Goal: Task Accomplishment & Management: Complete application form

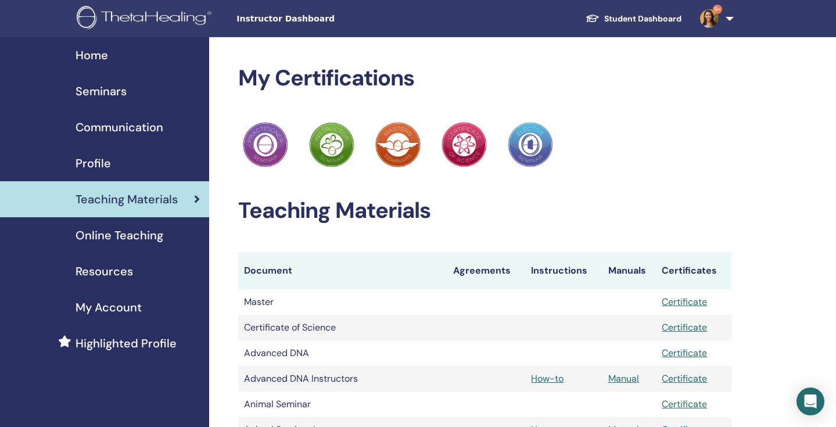
click at [268, 24] on span "Instructor Dashboard" at bounding box center [323, 19] width 174 height 12
click at [108, 91] on span "Seminars" at bounding box center [101, 90] width 51 height 17
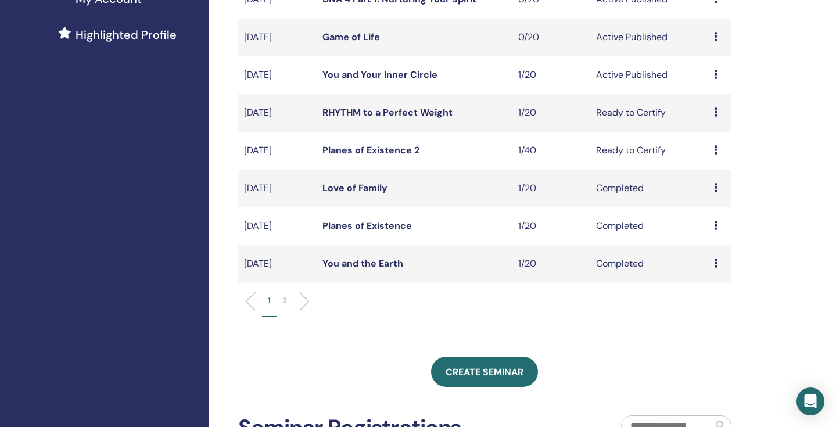
scroll to position [310, 0]
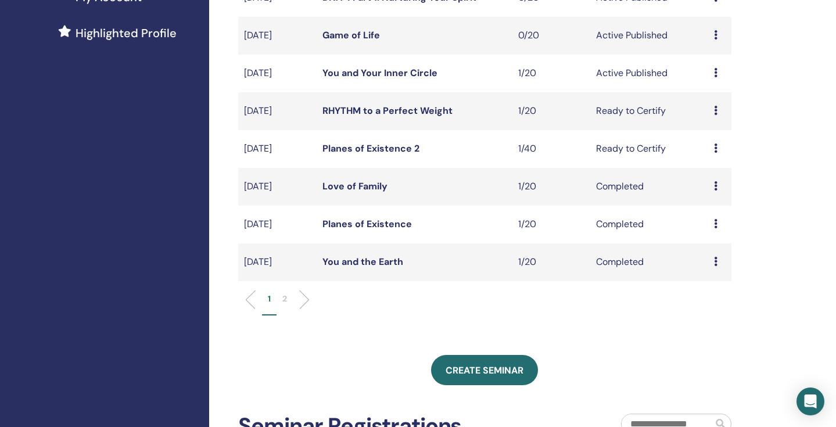
click at [712, 107] on td "Preview Edit Attendees Cancel" at bounding box center [719, 111] width 23 height 38
click at [714, 109] on icon at bounding box center [715, 110] width 3 height 9
click at [707, 153] on link "Attendees" at bounding box center [711, 153] width 44 height 12
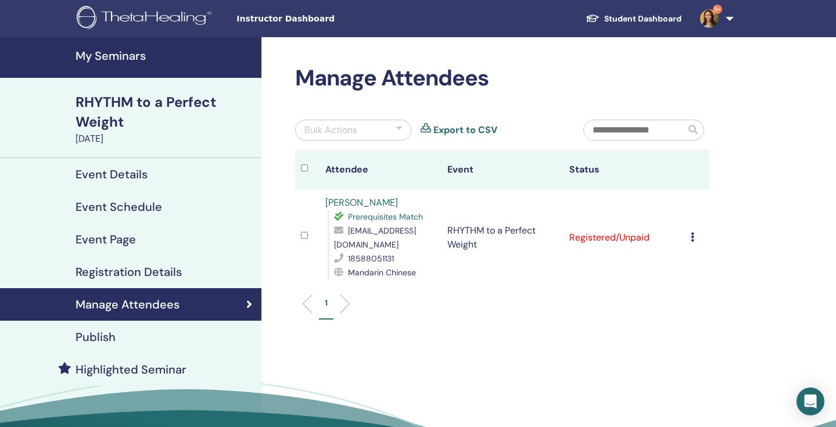
click at [693, 232] on icon at bounding box center [692, 236] width 3 height 9
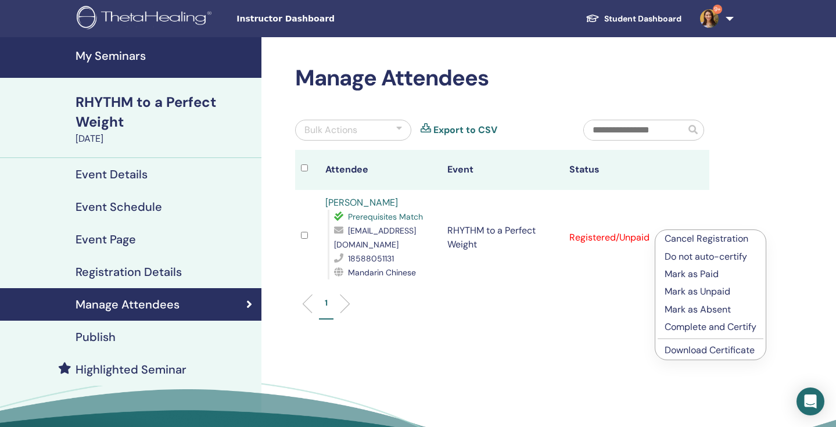
click at [692, 331] on p "Complete and Certify" at bounding box center [710, 327] width 92 height 14
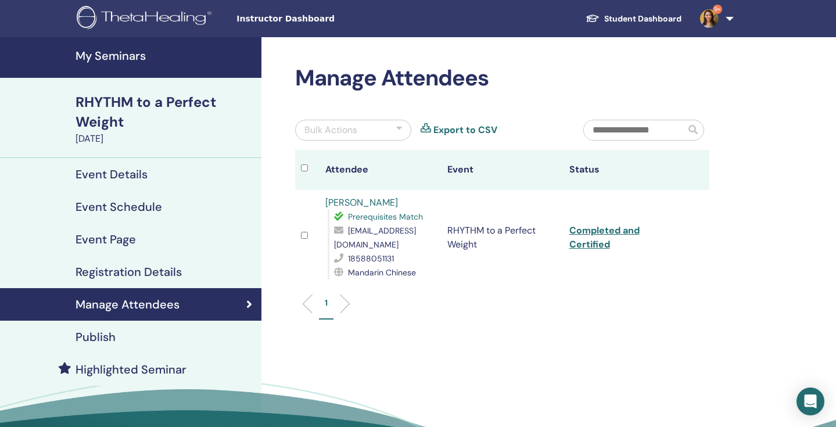
click at [122, 62] on h4 "My Seminars" at bounding box center [165, 56] width 179 height 14
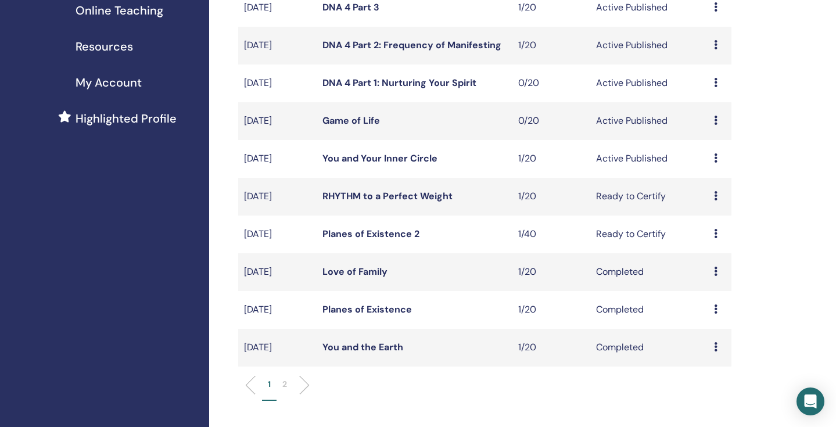
scroll to position [225, 0]
click at [714, 231] on icon at bounding box center [715, 232] width 3 height 9
click at [712, 276] on link "Attendees" at bounding box center [711, 276] width 44 height 12
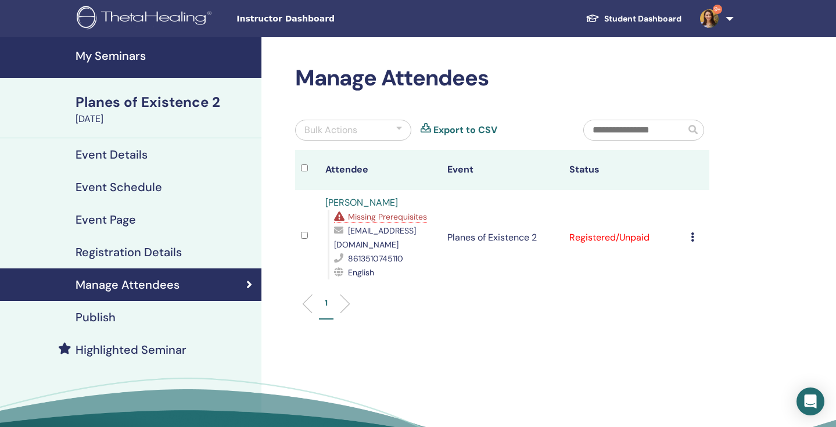
click at [691, 238] on icon at bounding box center [692, 236] width 3 height 9
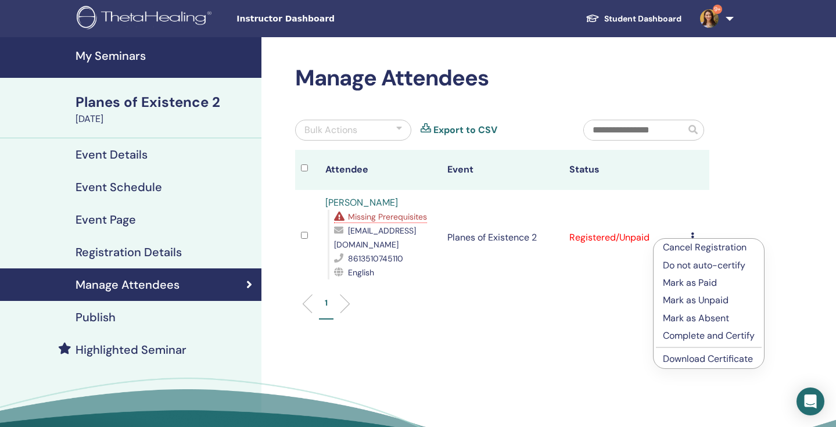
click at [685, 335] on p "Complete and Certify" at bounding box center [709, 336] width 92 height 14
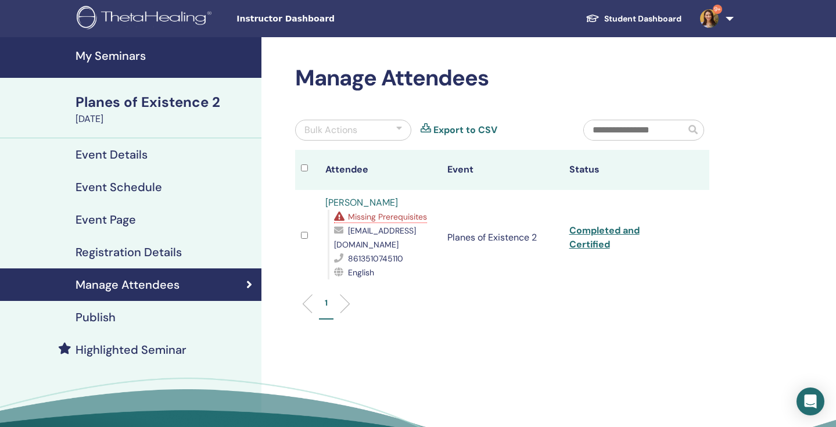
click at [396, 220] on span "Missing Prerequisites" at bounding box center [387, 216] width 79 height 10
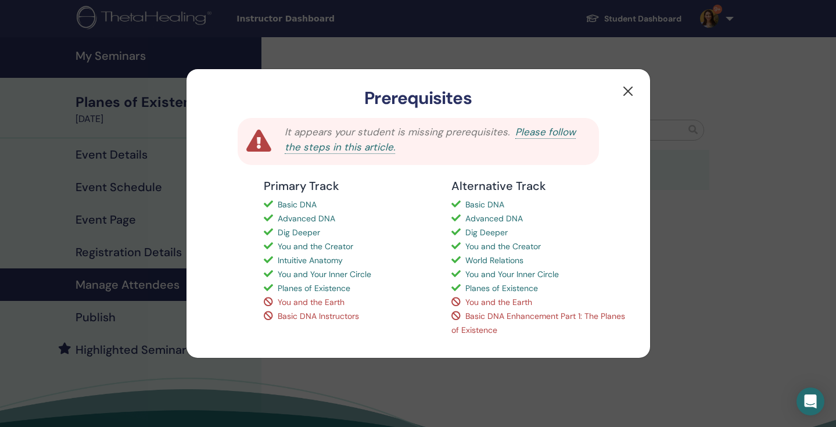
click at [626, 96] on button "button" at bounding box center [628, 91] width 19 height 19
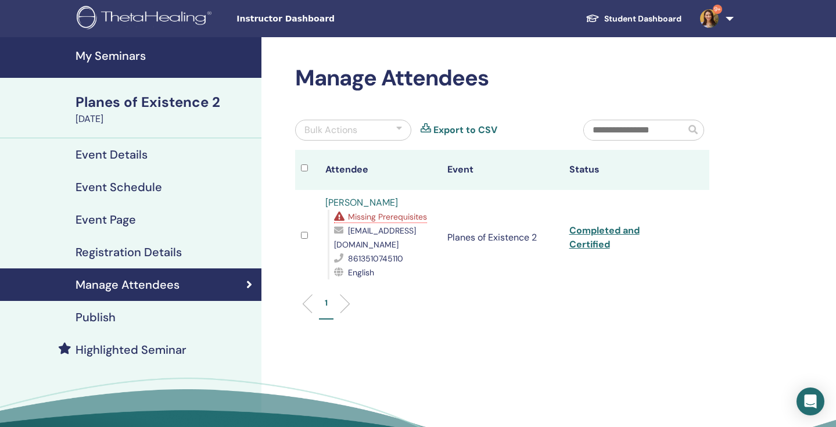
click at [123, 56] on h4 "My Seminars" at bounding box center [165, 56] width 179 height 14
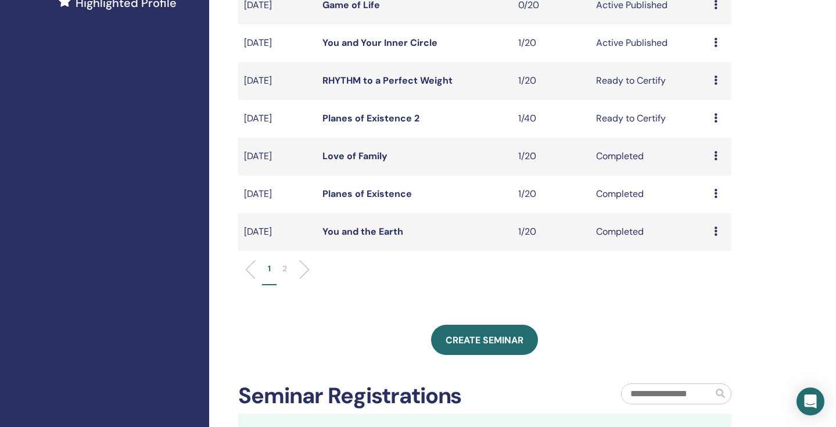
scroll to position [342, 0]
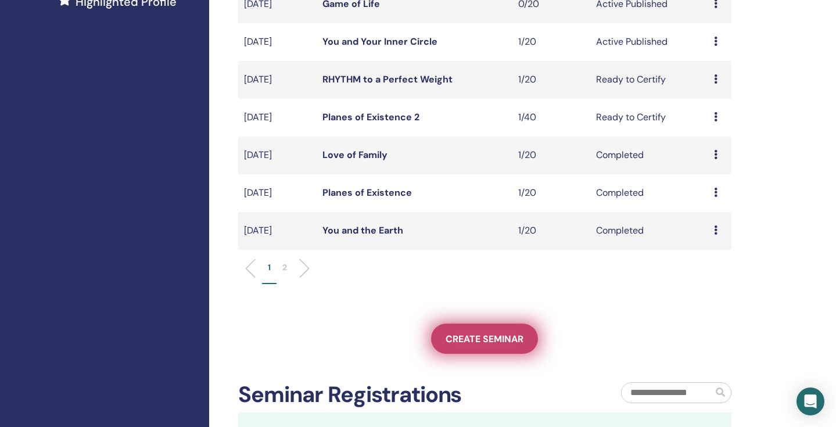
click at [476, 338] on span "Create seminar" at bounding box center [484, 339] width 78 height 12
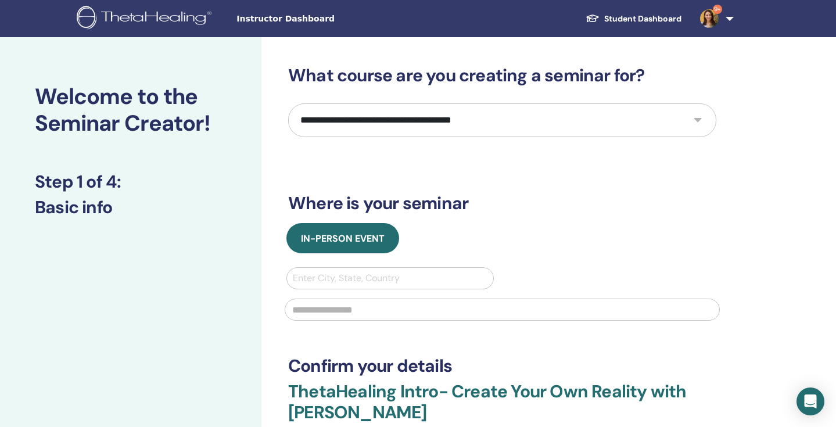
select select "**"
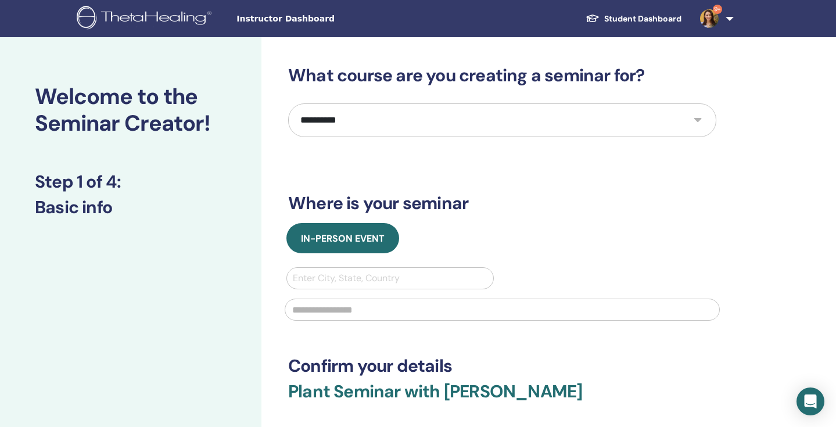
click at [352, 283] on div "Enter City, State, Country" at bounding box center [390, 278] width 195 height 14
type input "********"
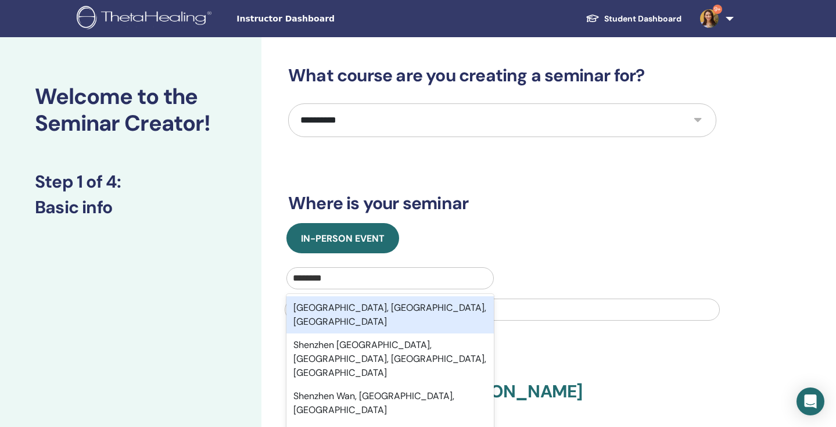
click at [342, 313] on div "Shenzhen, Guangdong, CHN" at bounding box center [389, 314] width 207 height 37
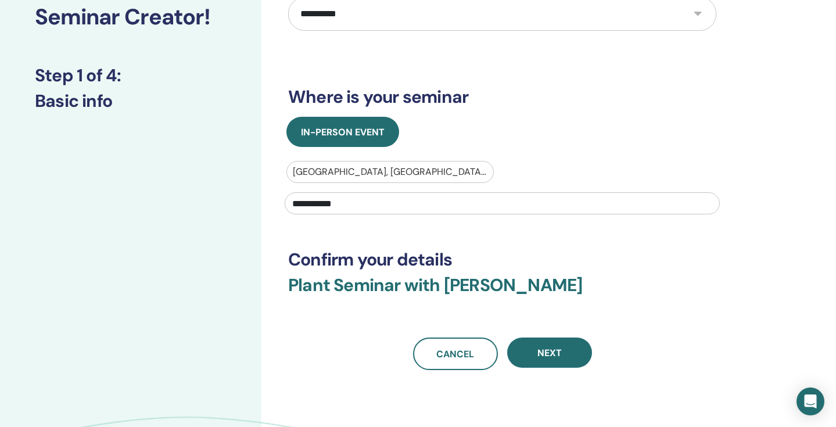
scroll to position [131, 0]
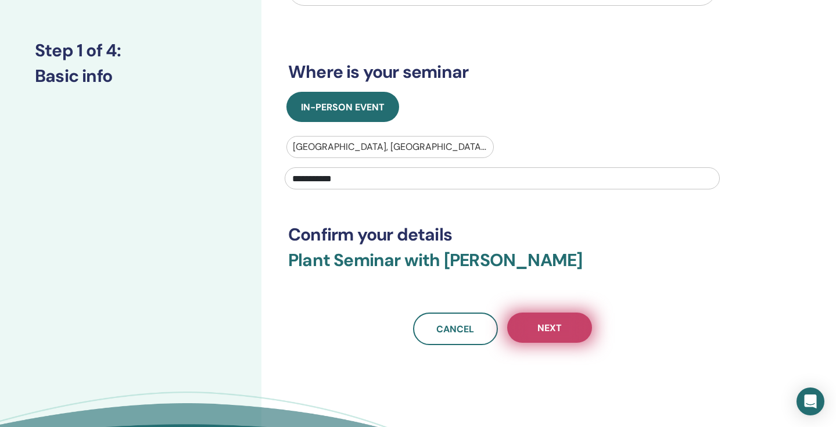
type input "**********"
click at [549, 322] on span "Next" at bounding box center [549, 328] width 24 height 12
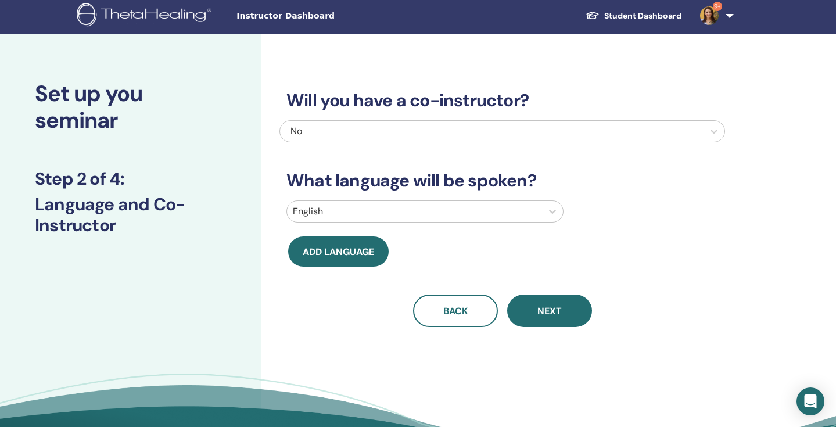
scroll to position [5, 0]
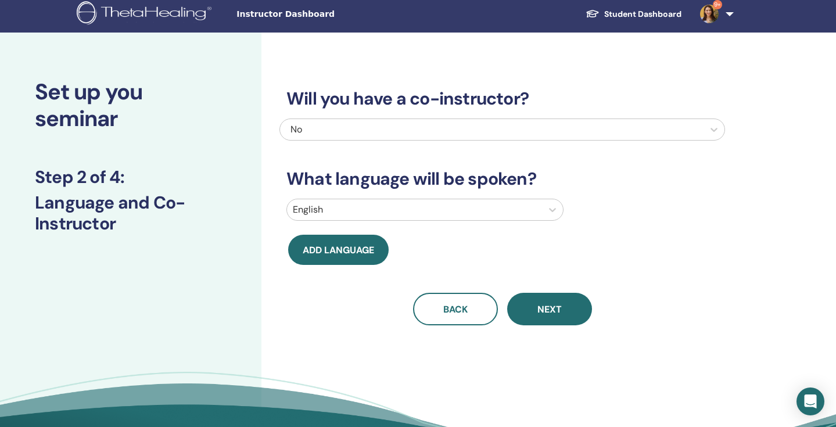
click at [360, 210] on div at bounding box center [414, 210] width 243 height 16
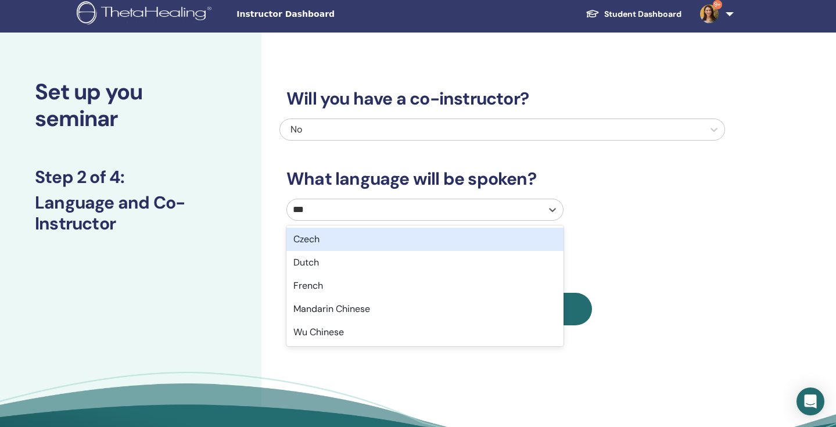
type input "****"
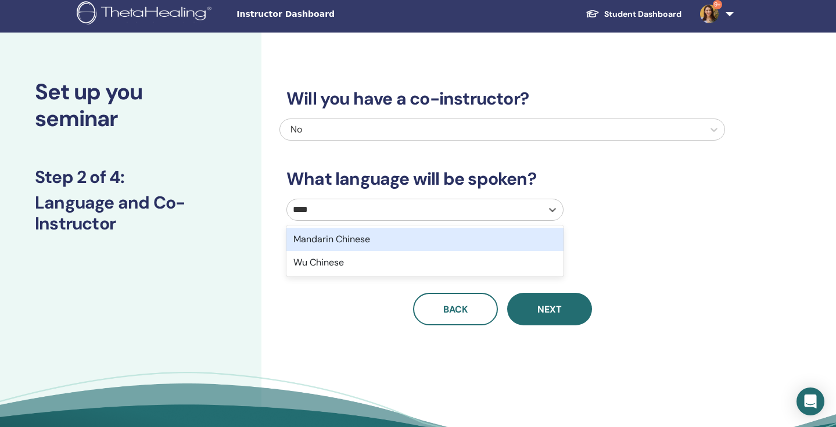
click at [365, 237] on div "Mandarin Chinese" at bounding box center [424, 239] width 277 height 23
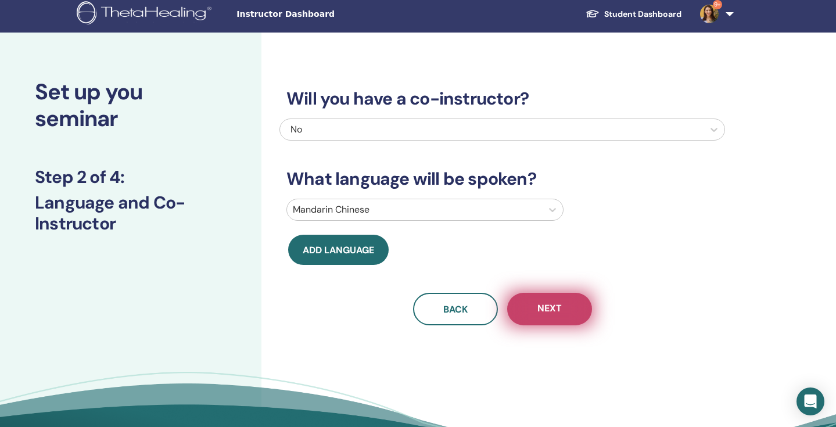
click at [533, 309] on button "Next" at bounding box center [549, 309] width 85 height 33
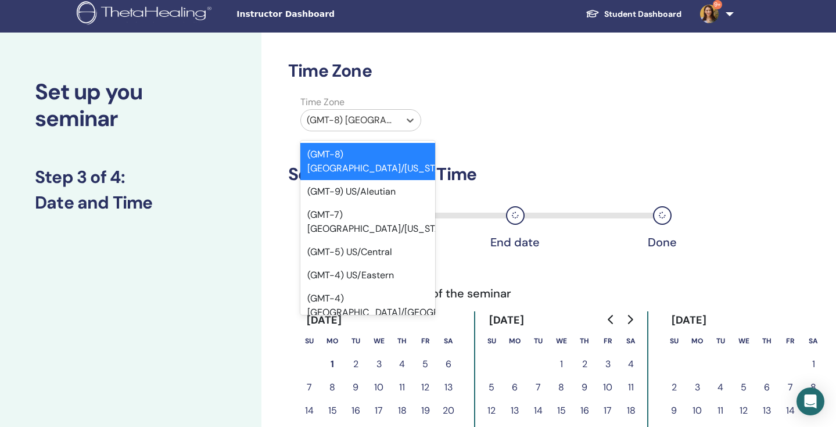
click at [398, 117] on div "(GMT-8) US/Alaska" at bounding box center [350, 120] width 99 height 21
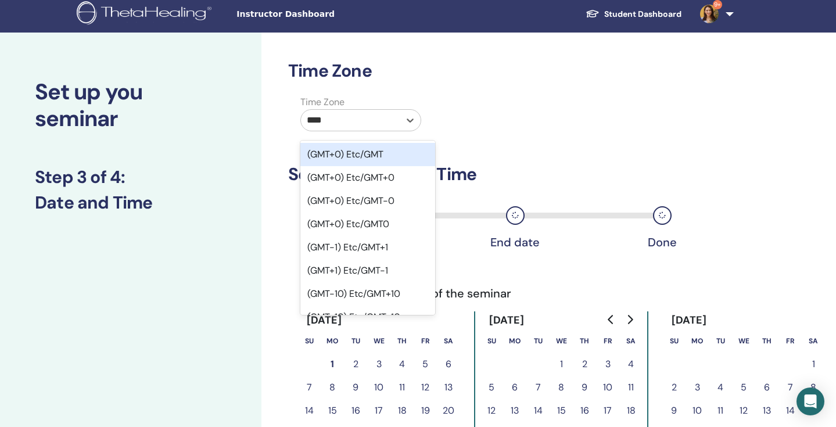
type input "*****"
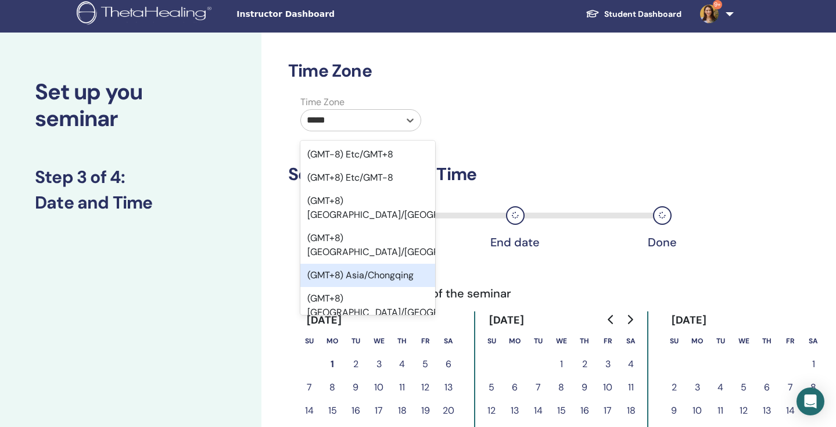
click at [397, 264] on div "(GMT+8) Asia/Chongqing" at bounding box center [367, 275] width 135 height 23
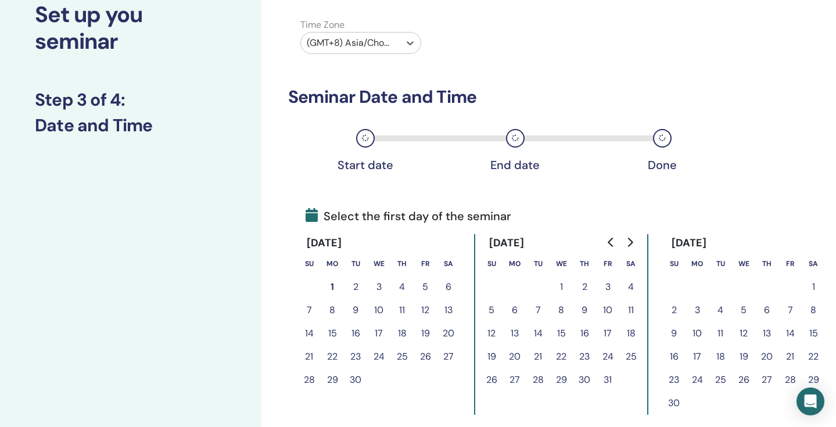
scroll to position [139, 0]
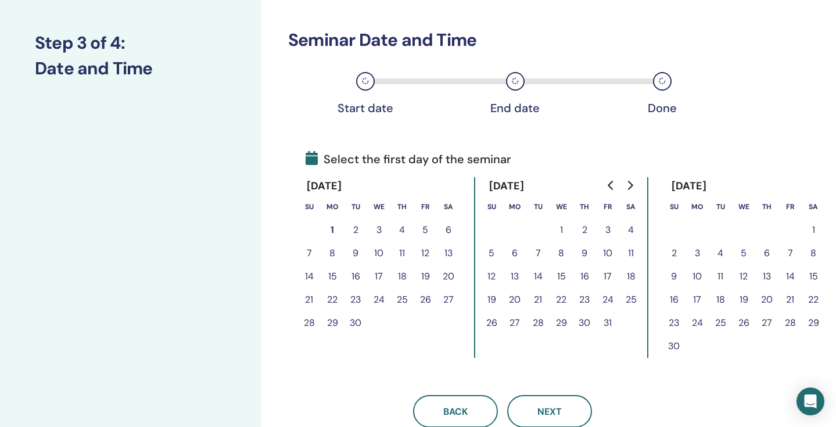
click at [354, 227] on button "2" at bounding box center [355, 229] width 23 height 23
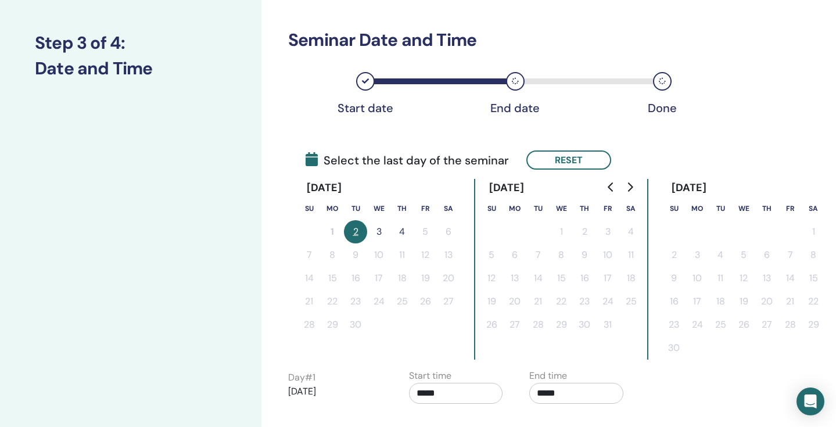
click at [357, 232] on button "2" at bounding box center [355, 231] width 23 height 23
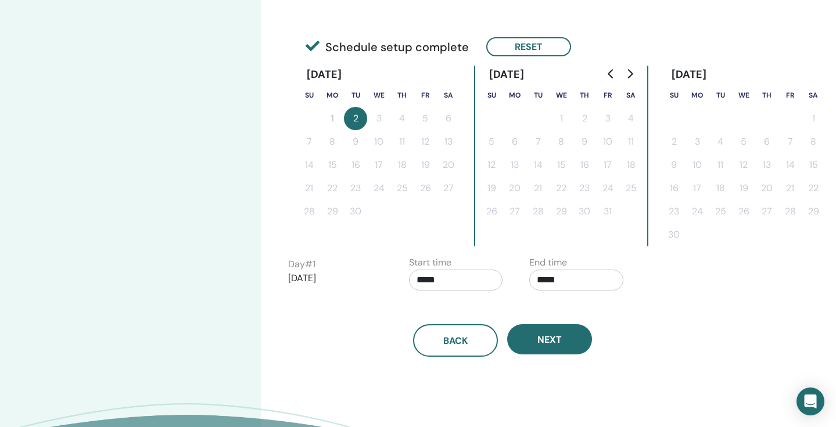
scroll to position [252, 0]
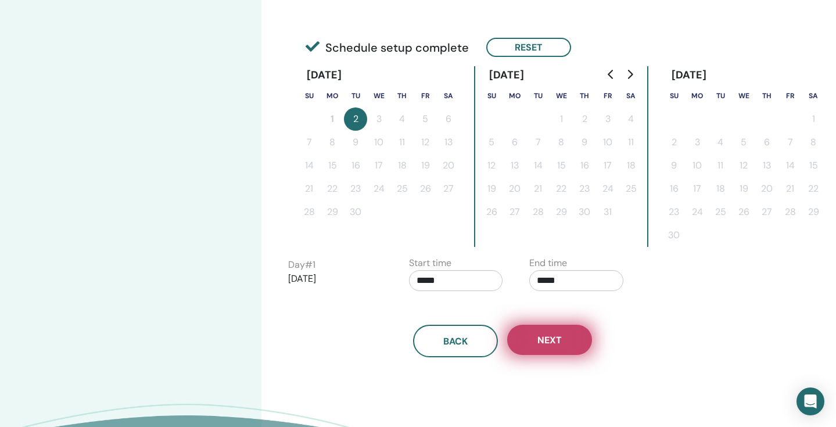
click at [545, 338] on span "Next" at bounding box center [549, 340] width 24 height 12
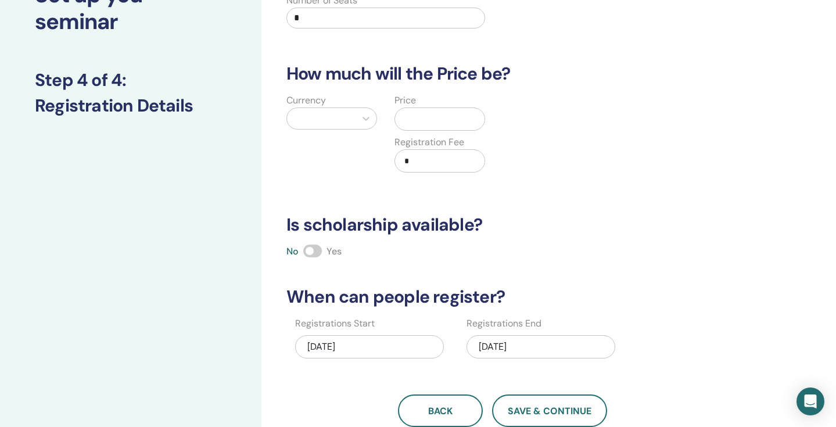
scroll to position [0, 0]
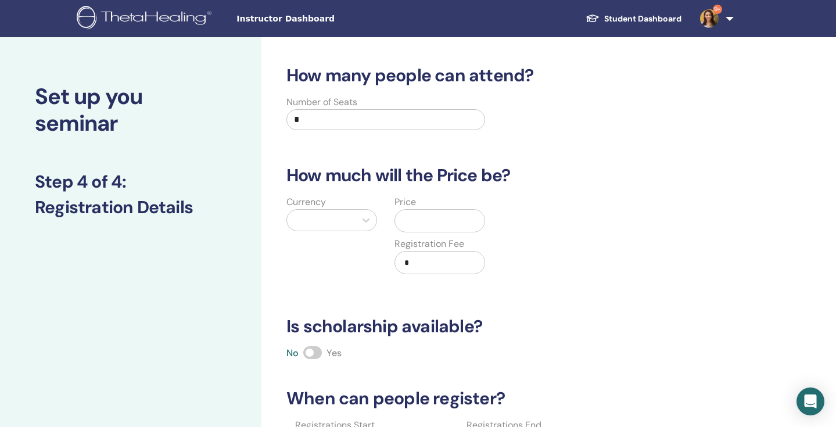
click at [333, 122] on input "*" at bounding box center [385, 119] width 199 height 21
type input "**"
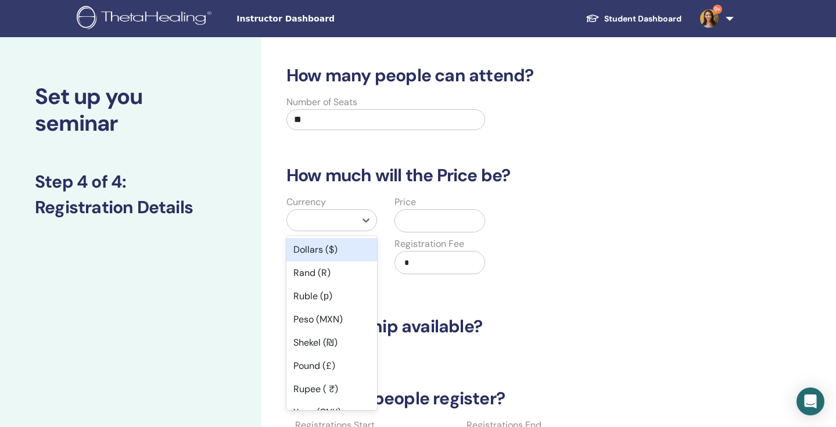
click at [332, 221] on div at bounding box center [321, 220] width 57 height 16
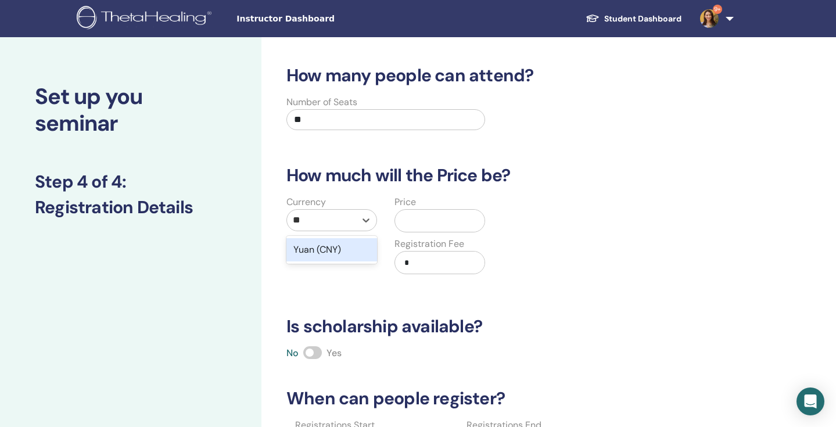
type input "***"
click at [337, 261] on div "Yuan (CNY)" at bounding box center [331, 249] width 91 height 23
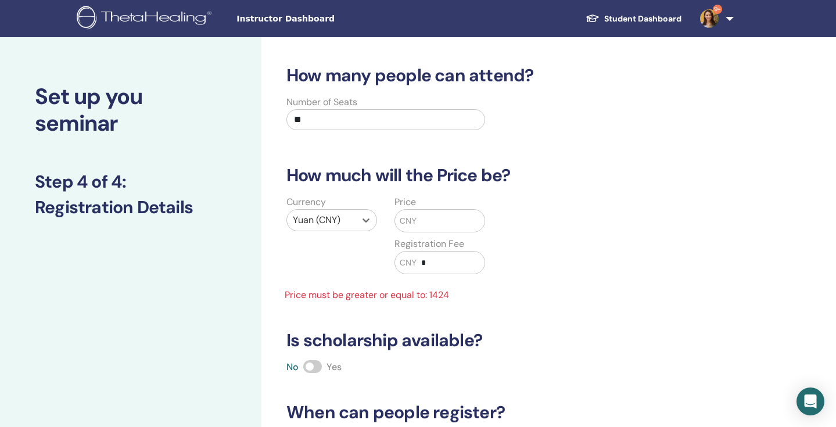
click at [441, 222] on input "text" at bounding box center [449, 221] width 67 height 22
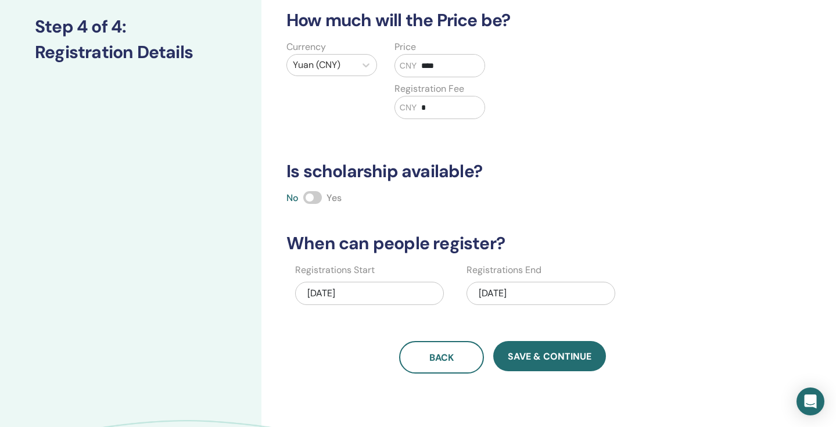
scroll to position [156, 0]
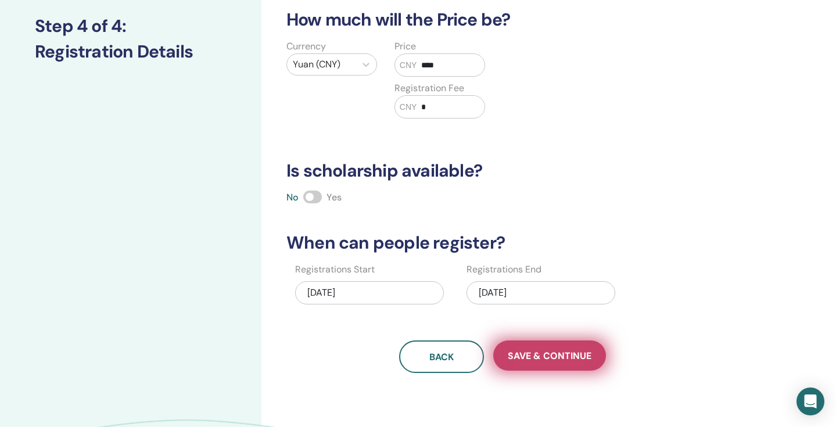
type input "****"
click at [533, 353] on span "Save & Continue" at bounding box center [550, 356] width 84 height 12
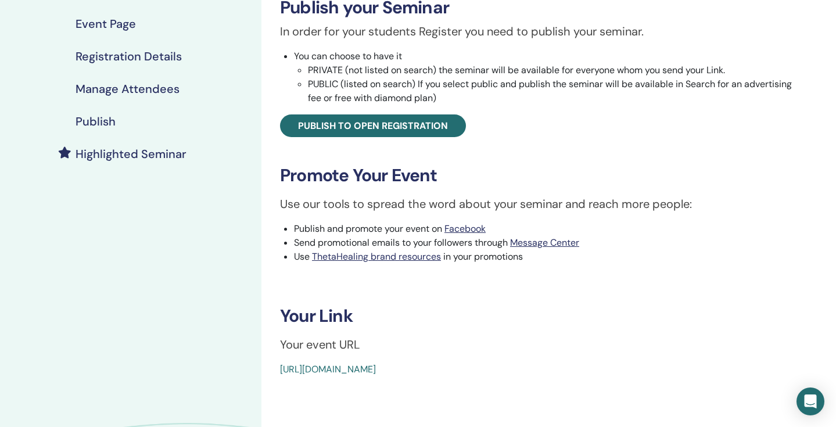
scroll to position [245, 0]
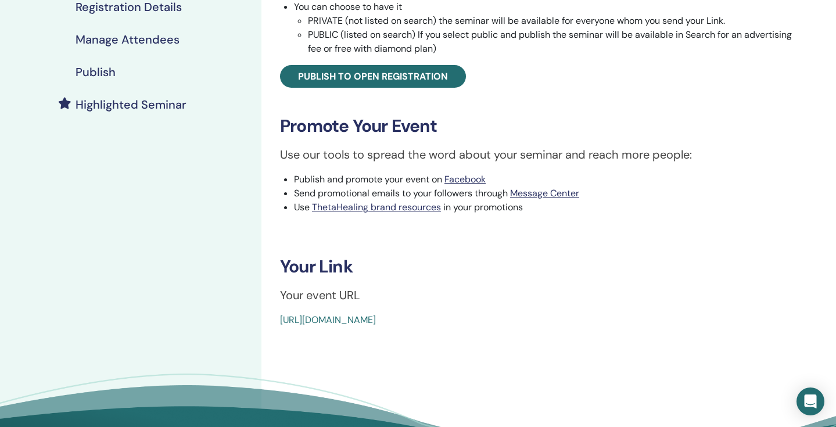
drag, startPoint x: 552, startPoint y: 318, endPoint x: 275, endPoint y: 321, distance: 277.7
click at [275, 321] on div "Plant Seminar Event Type In-Person Event Status Not Published Registrations 0/2…" at bounding box center [539, 73] width 543 height 507
copy link "[URL][DOMAIN_NAME]"
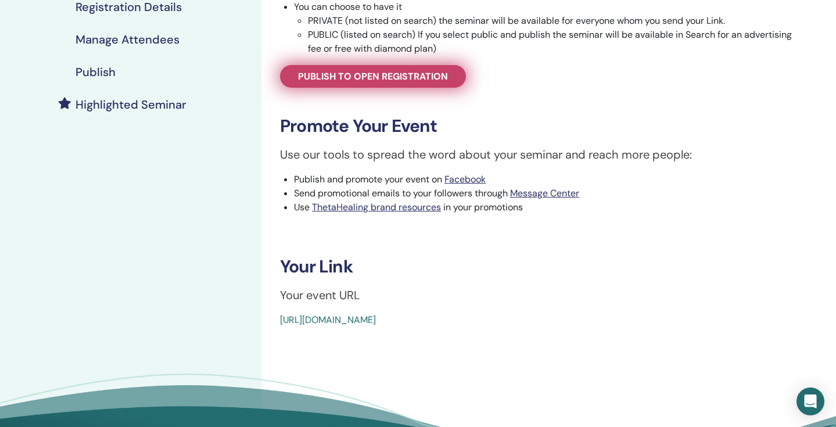
click at [385, 75] on span "Publish to open registration" at bounding box center [373, 76] width 150 height 12
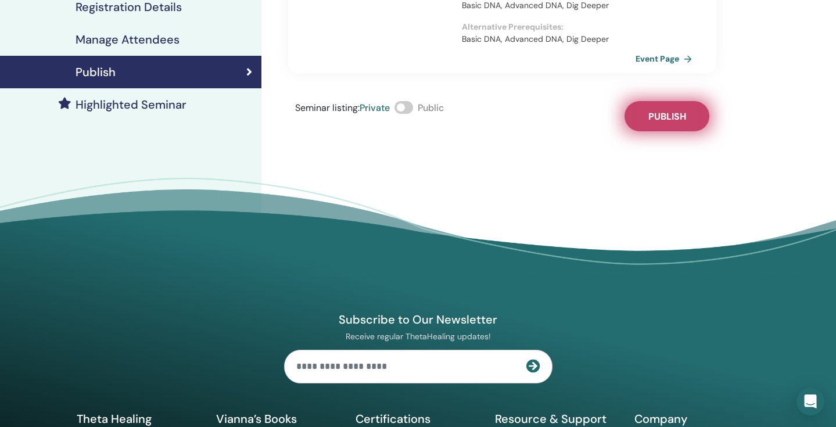
click at [670, 110] on span "Publish" at bounding box center [667, 116] width 38 height 12
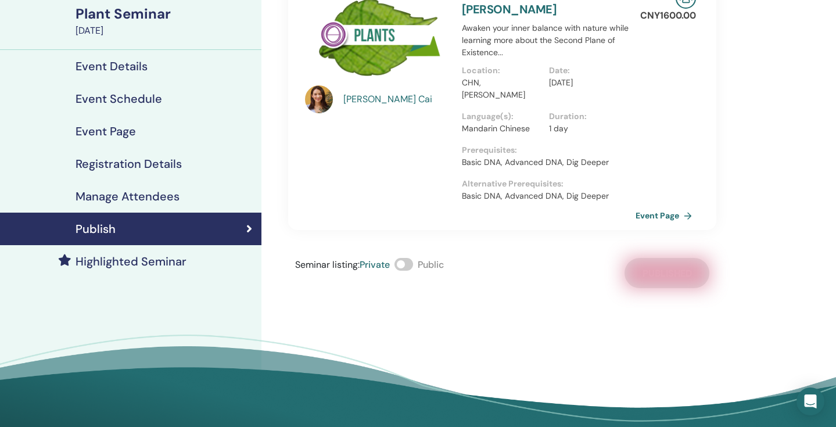
scroll to position [55, 0]
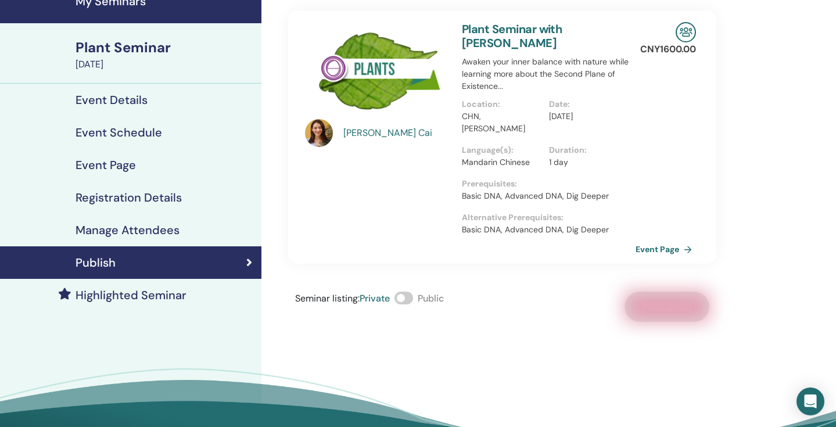
click at [532, 31] on link "Plant Seminar with [PERSON_NAME]" at bounding box center [512, 35] width 100 height 29
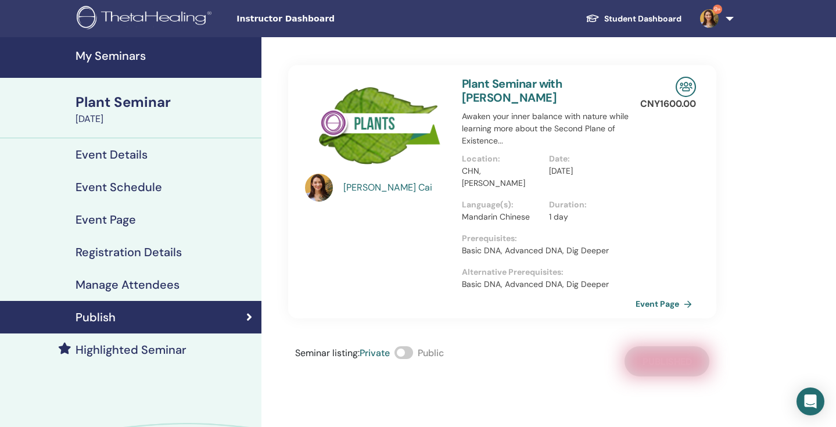
click at [518, 85] on link "Plant Seminar with [PERSON_NAME]" at bounding box center [512, 90] width 100 height 29
click at [379, 131] on img at bounding box center [376, 127] width 143 height 100
click at [482, 128] on p "Awaken your inner balance with nature while learning more about the Second Plan…" at bounding box center [549, 128] width 174 height 37
click at [663, 295] on link "Event Page" at bounding box center [667, 303] width 61 height 17
